Goal: Transaction & Acquisition: Purchase product/service

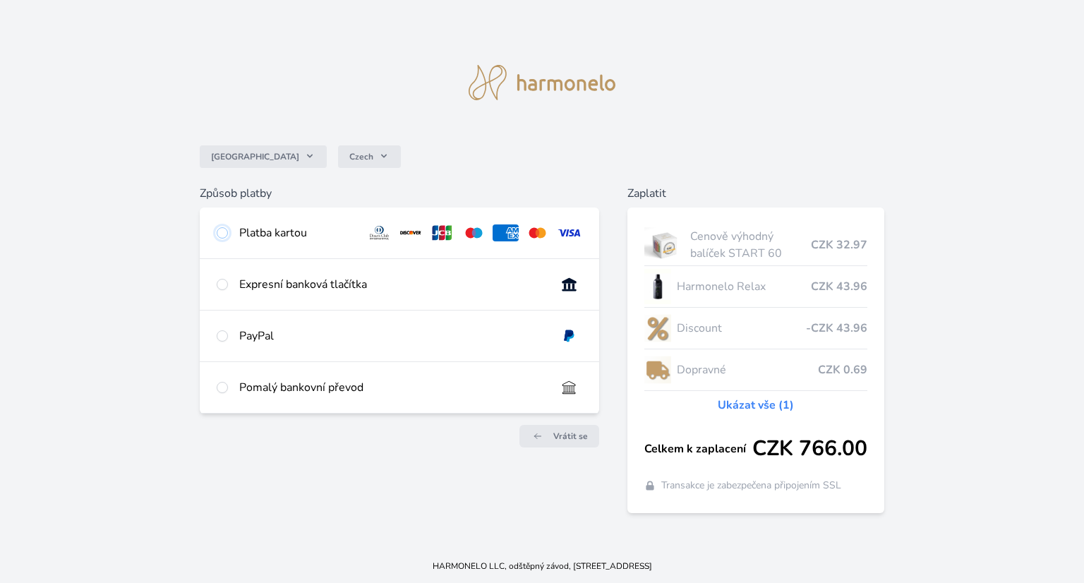
click at [222, 232] on input "radio" at bounding box center [222, 232] width 11 height 11
radio input "true"
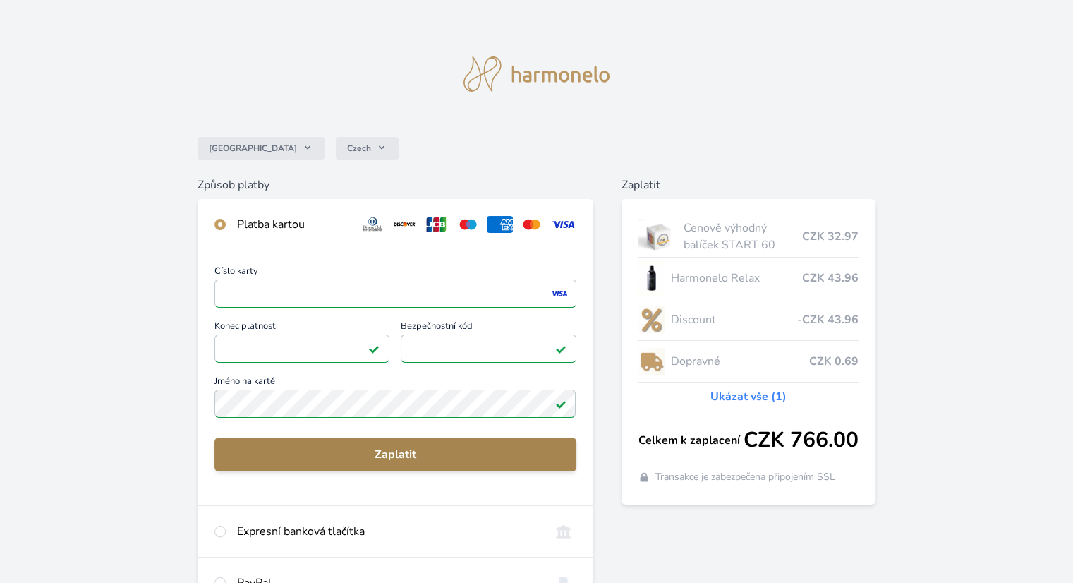
click at [385, 454] on span "Zaplatit" at bounding box center [395, 454] width 339 height 17
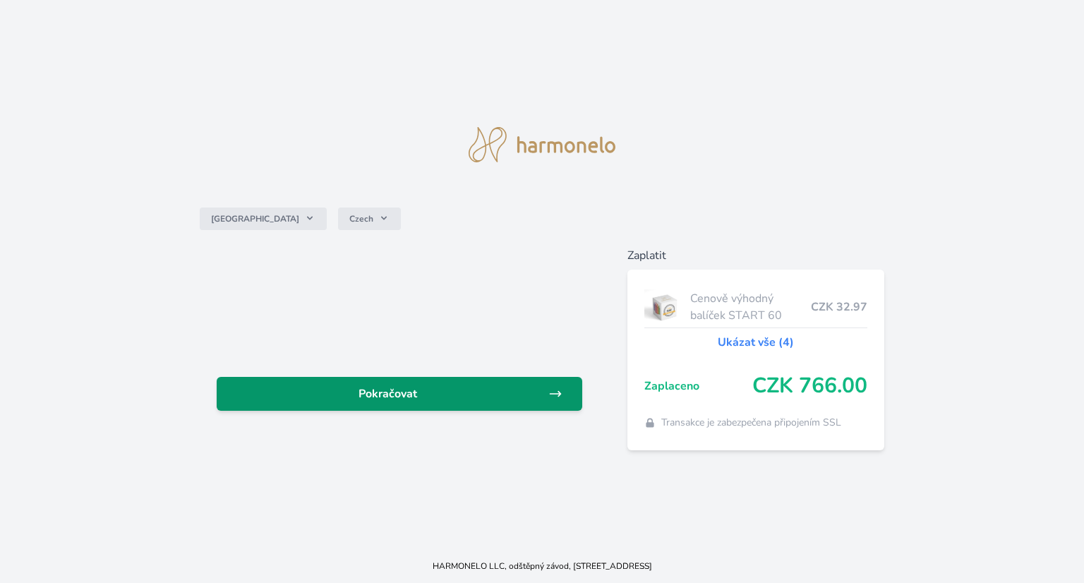
click at [411, 392] on span "Pokračovat" at bounding box center [388, 393] width 320 height 17
